Goal: Contribute content

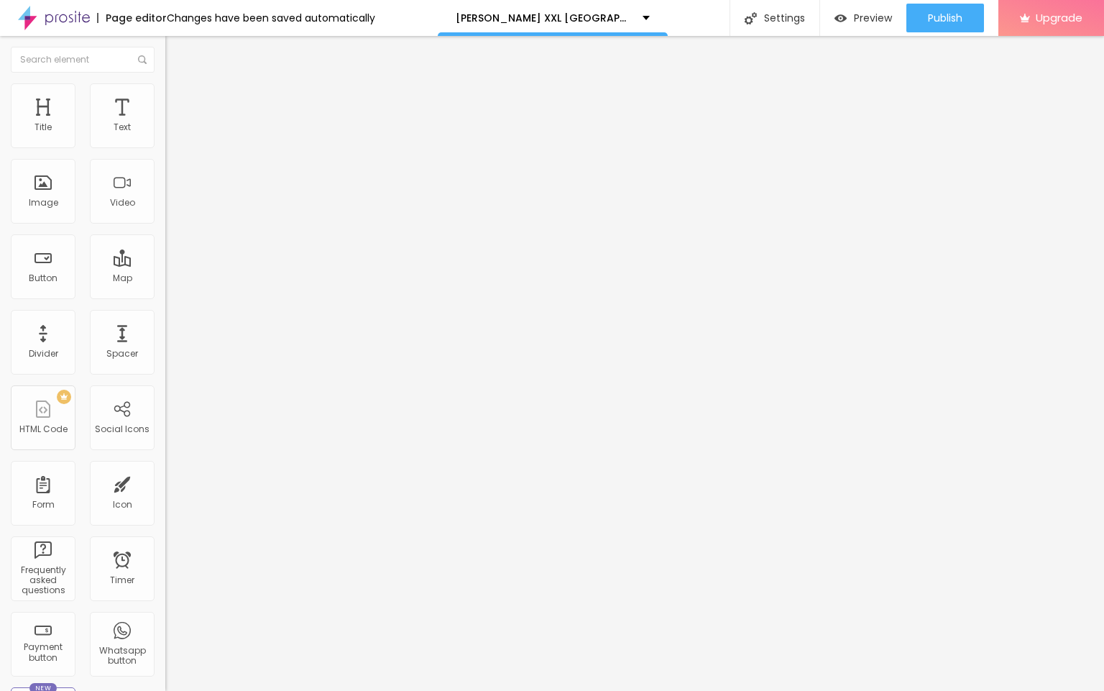
click at [165, 135] on input "entre em contato" at bounding box center [251, 128] width 173 height 14
paste input "👇❗❗𝐒𝐡𝐨𝐩𝐍𝐨𝐰❗❗👇"
type input "👇❗❗𝐒𝐡𝐨𝐩𝐍𝐨𝐰❗❗👇"
click at [165, 296] on input "https://" at bounding box center [251, 289] width 173 height 14
paste input "[DOMAIN_NAME][URL]"
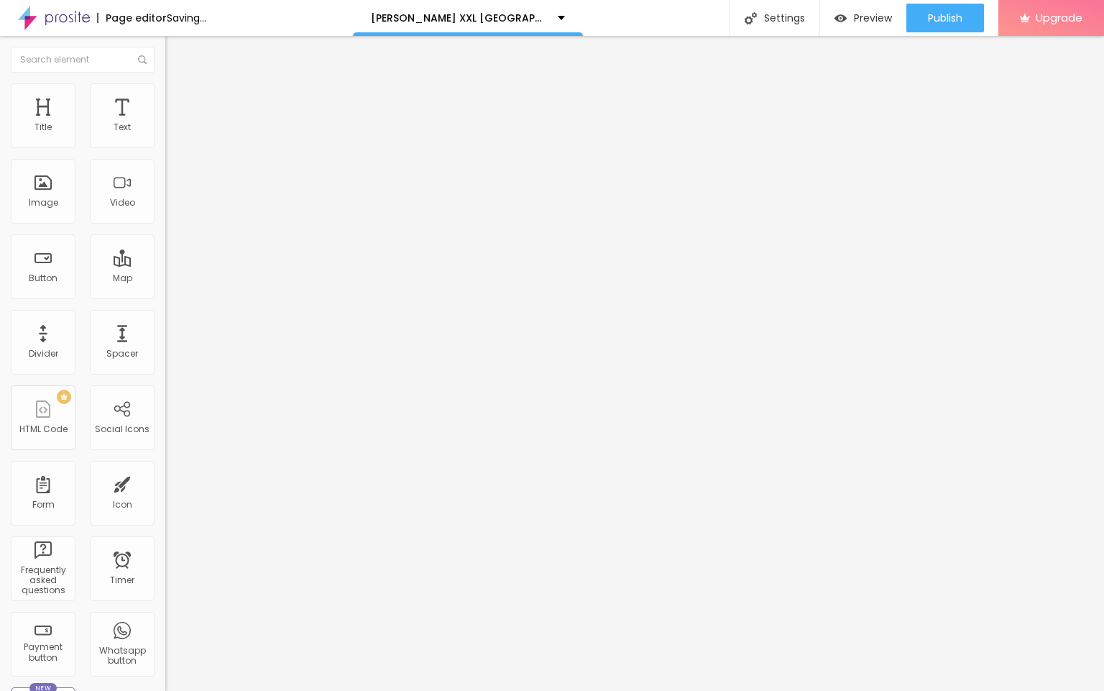
scroll to position [0, 86]
type input "[URL][DOMAIN_NAME]"
click at [165, 124] on span "Change image" at bounding box center [203, 117] width 77 height 12
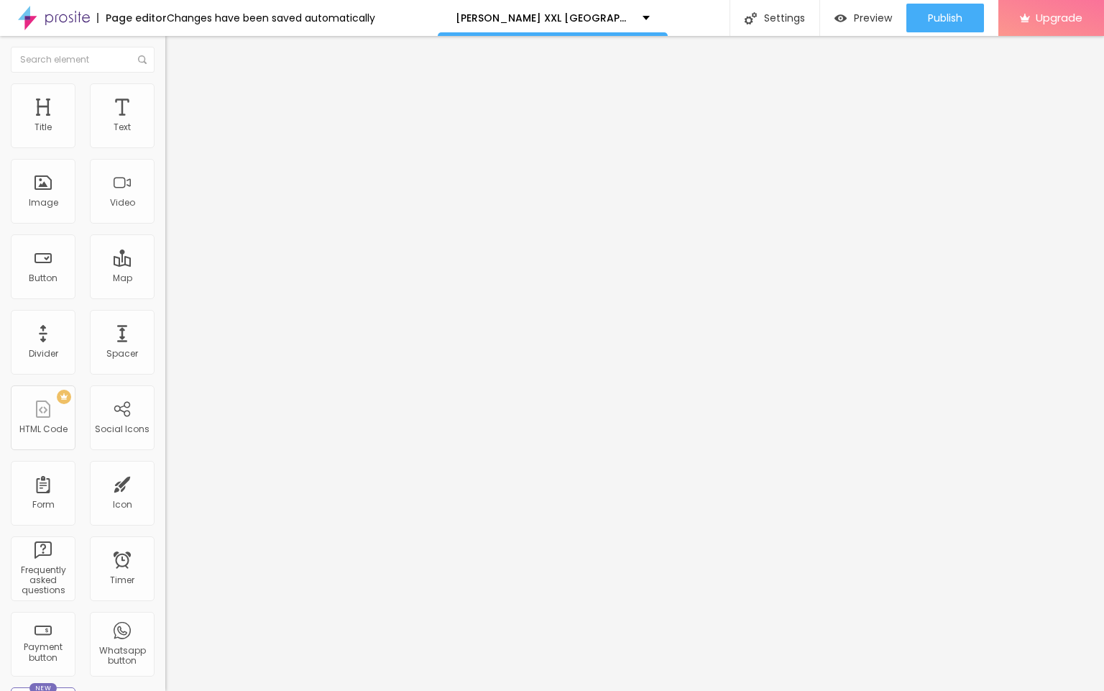
click at [165, 295] on input "https://" at bounding box center [251, 287] width 173 height 14
paste input "[DOMAIN_NAME][URL]"
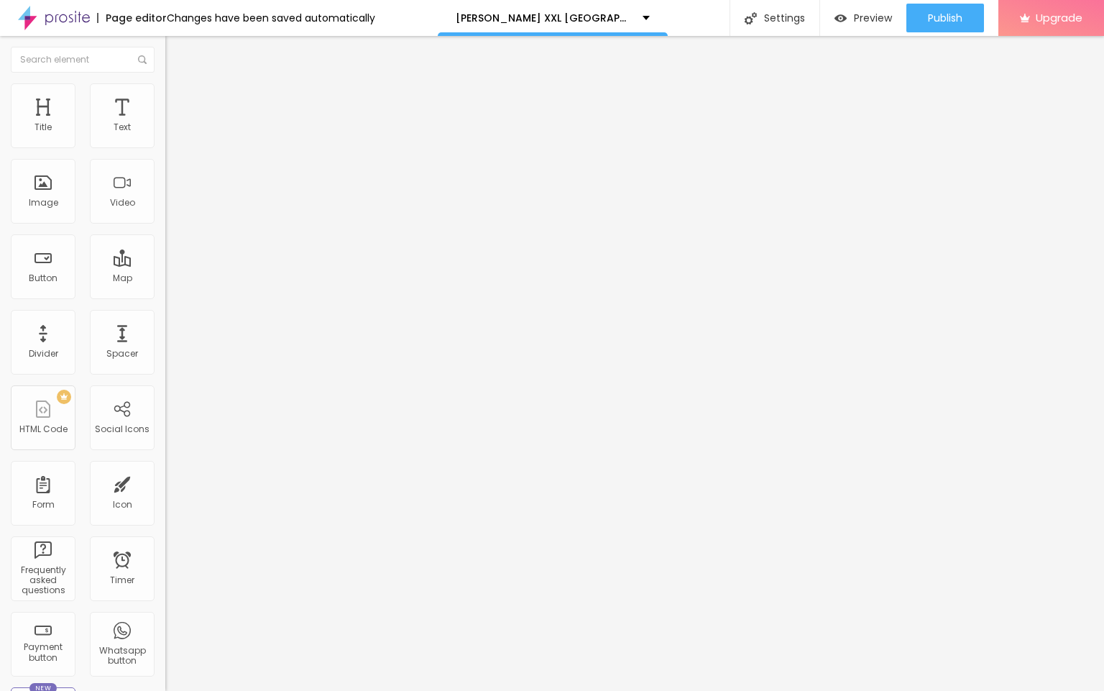
type input "[URL][DOMAIN_NAME]"
click at [953, 20] on span "Publish" at bounding box center [945, 18] width 35 height 12
click at [52, 15] on img at bounding box center [54, 18] width 72 height 36
